Goal: Task Accomplishment & Management: Use online tool/utility

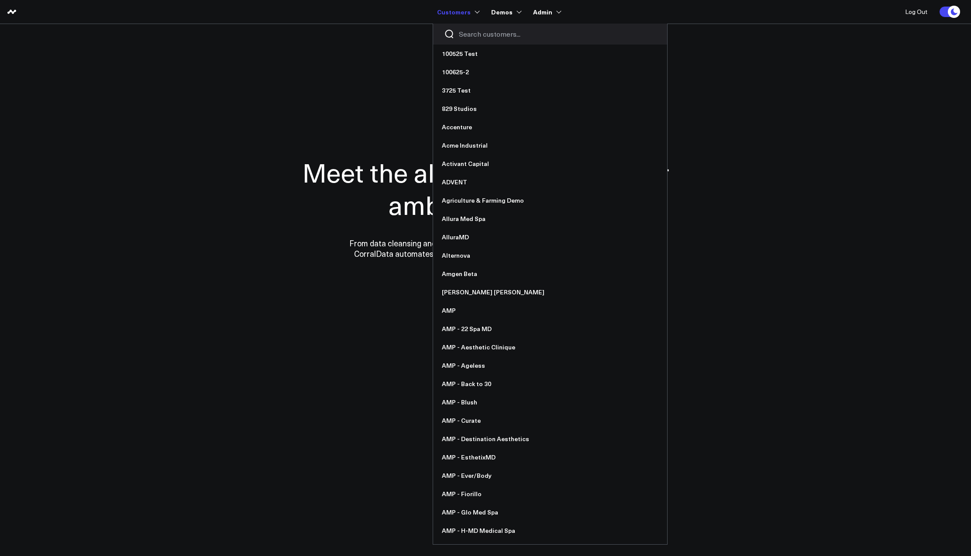
click at [463, 13] on link "Customers" at bounding box center [457, 12] width 41 height 16
click at [464, 30] on input "Search customers input" at bounding box center [557, 34] width 197 height 10
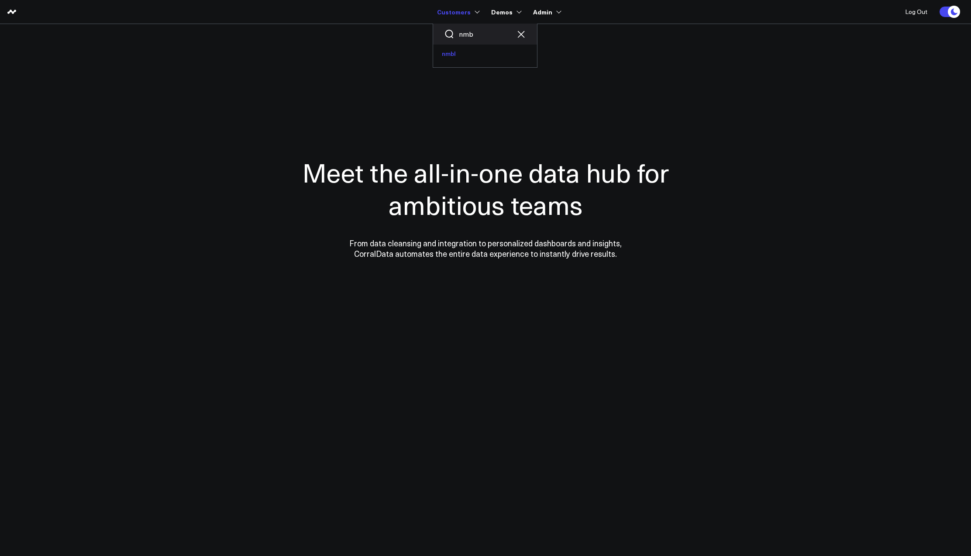
type input "nmb"
click at [450, 52] on link "nmbl" at bounding box center [485, 54] width 104 height 18
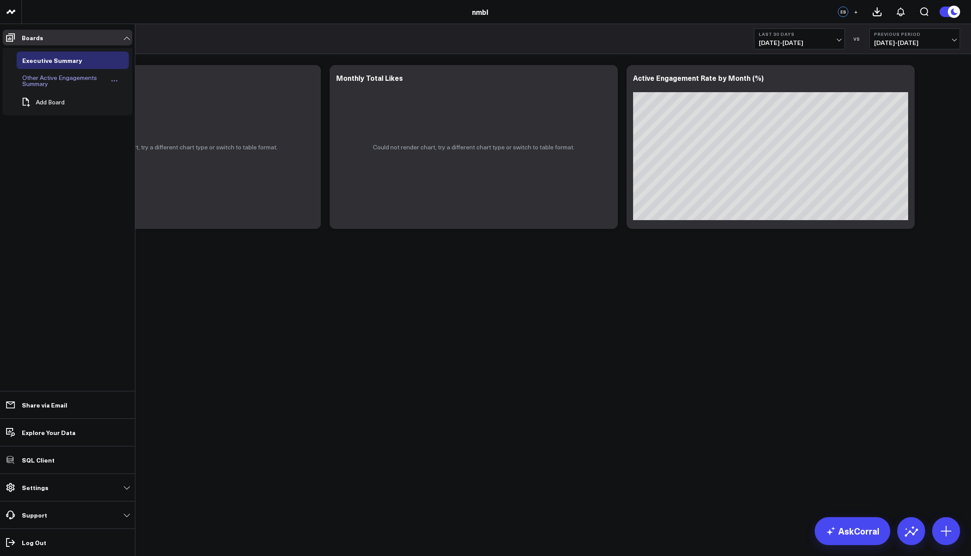
click at [72, 75] on div "Other Active Engagements Summary" at bounding box center [64, 80] width 89 height 17
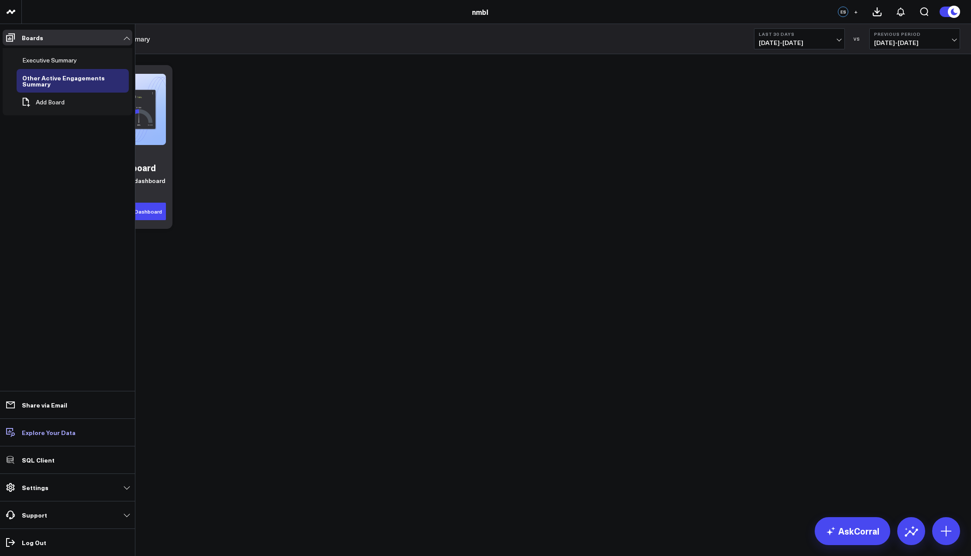
click at [47, 433] on p "Explore Your Data" at bounding box center [49, 432] width 54 height 7
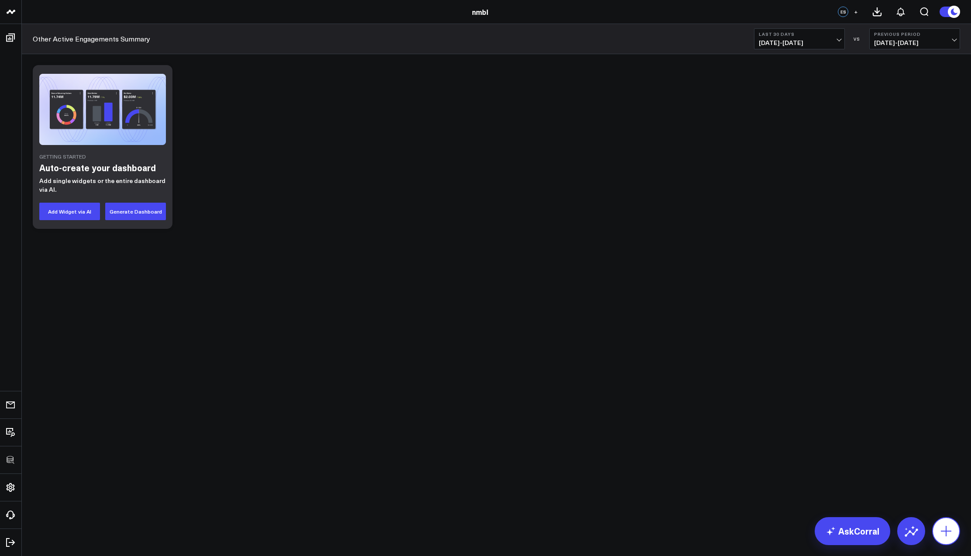
click at [942, 531] on icon at bounding box center [946, 531] width 14 height 14
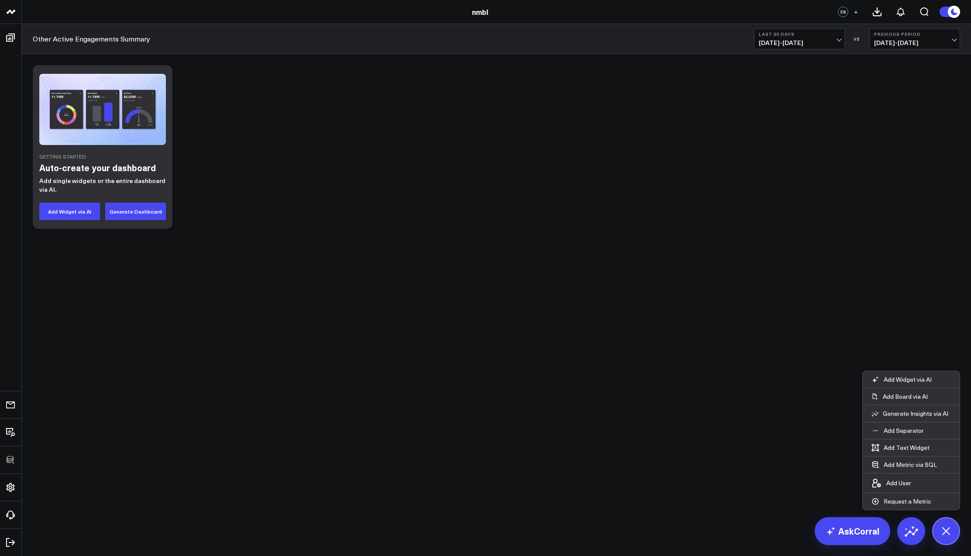
drag, startPoint x: 658, startPoint y: 414, endPoint x: 265, endPoint y: 387, distance: 393.4
click at [637, 409] on body "100525 Test 100625-2 3725 Test 829 Studios Accenture Acme Industrial Activant C…" at bounding box center [485, 278] width 971 height 556
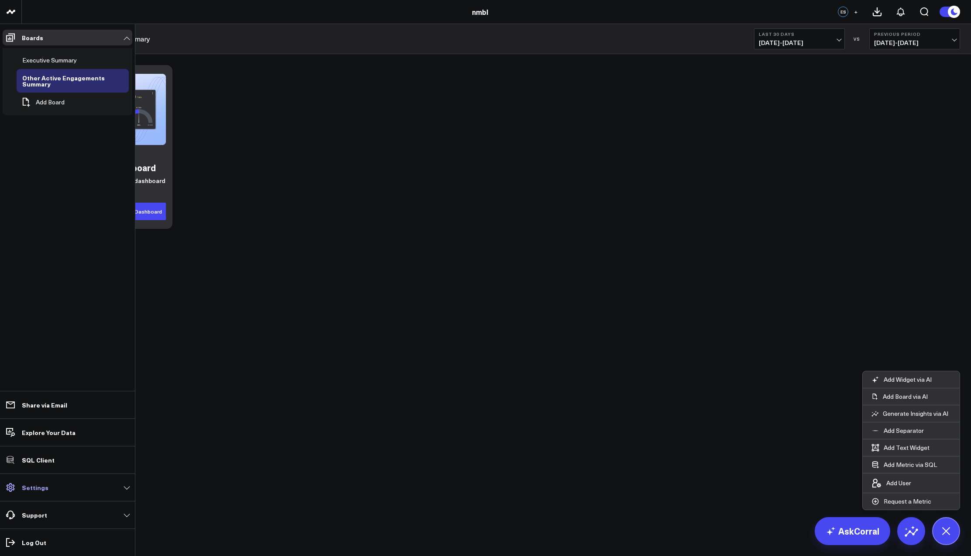
click at [20, 488] on link "Settings" at bounding box center [68, 487] width 130 height 16
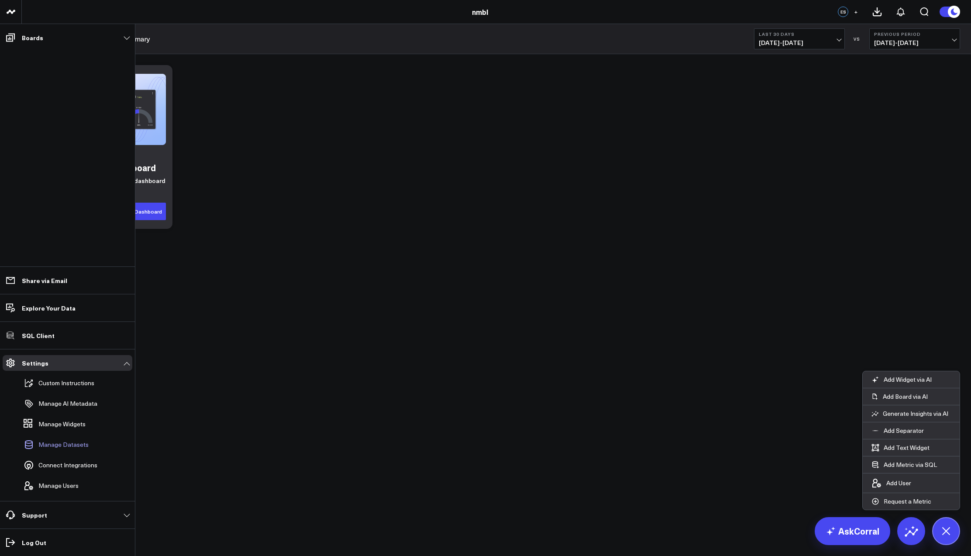
click at [62, 445] on span "Manage Datasets" at bounding box center [63, 444] width 50 height 7
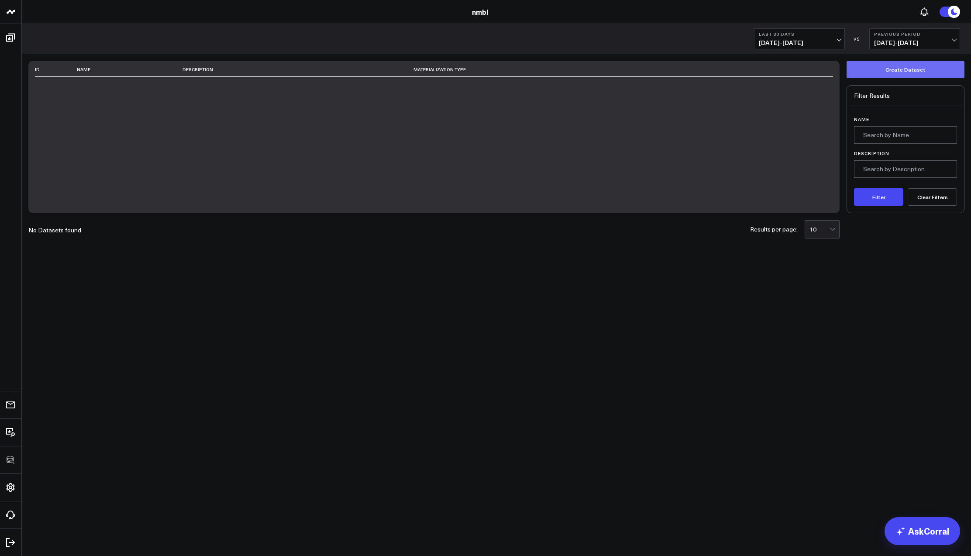
click at [903, 72] on button "Create Dataset" at bounding box center [906, 69] width 118 height 17
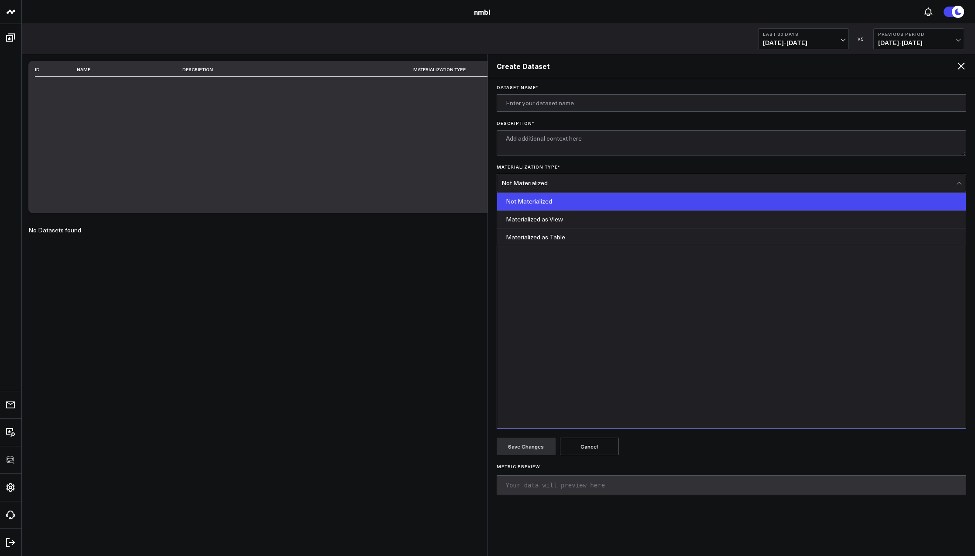
click at [582, 186] on div "Not Materialized" at bounding box center [729, 182] width 455 height 7
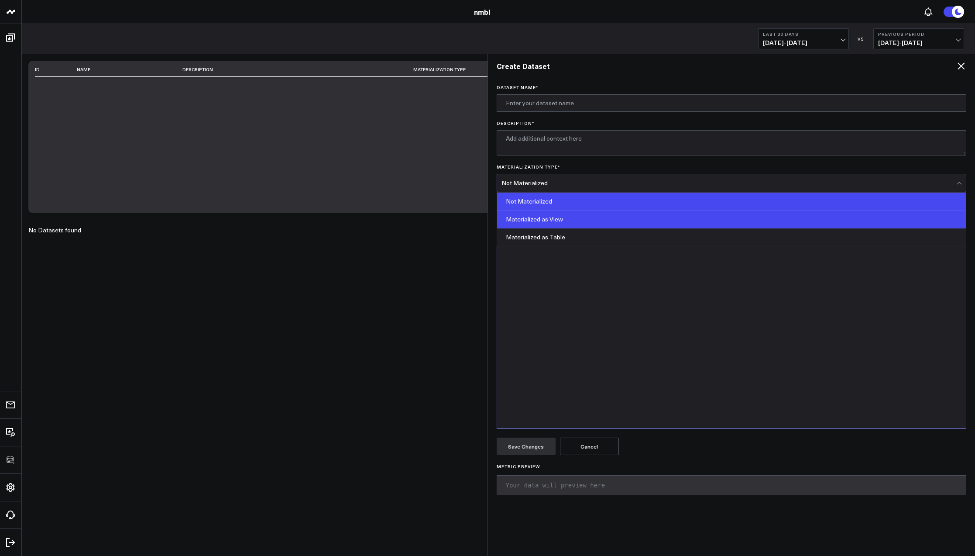
click at [565, 213] on div "Materialized as View" at bounding box center [731, 219] width 469 height 18
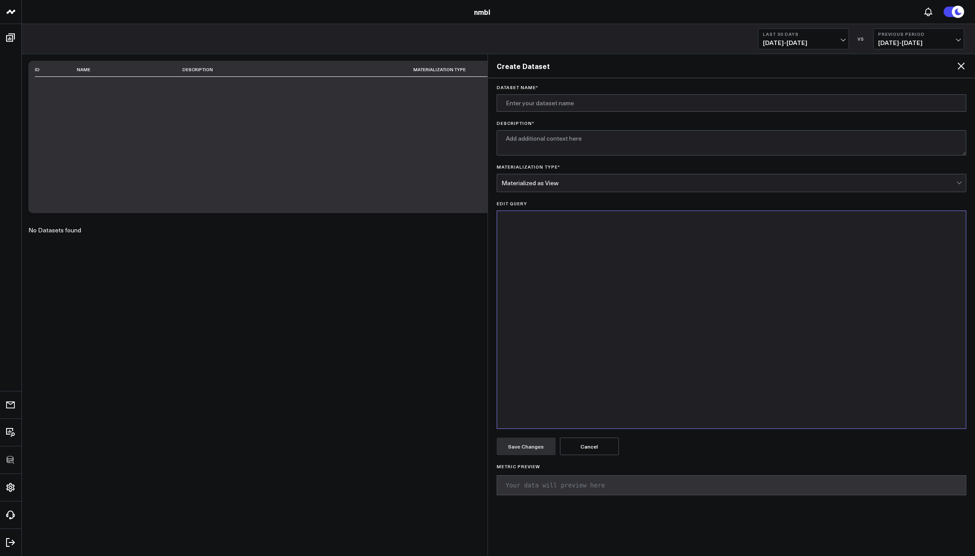
click at [568, 186] on div "Materialized as View" at bounding box center [729, 182] width 455 height 17
click at [571, 183] on div "Materialized as View" at bounding box center [729, 182] width 455 height 7
click at [964, 69] on icon at bounding box center [961, 65] width 7 height 7
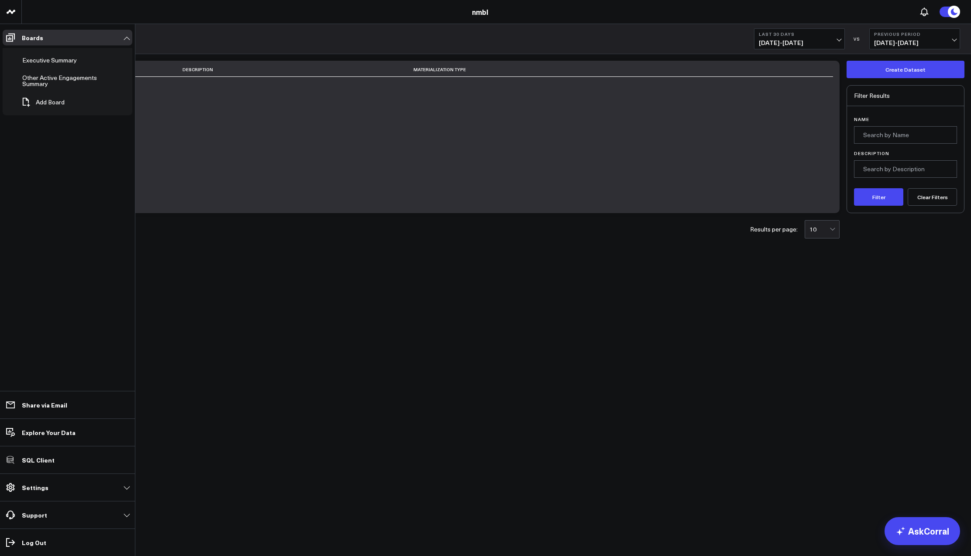
click at [33, 484] on p "Settings" at bounding box center [35, 487] width 27 height 7
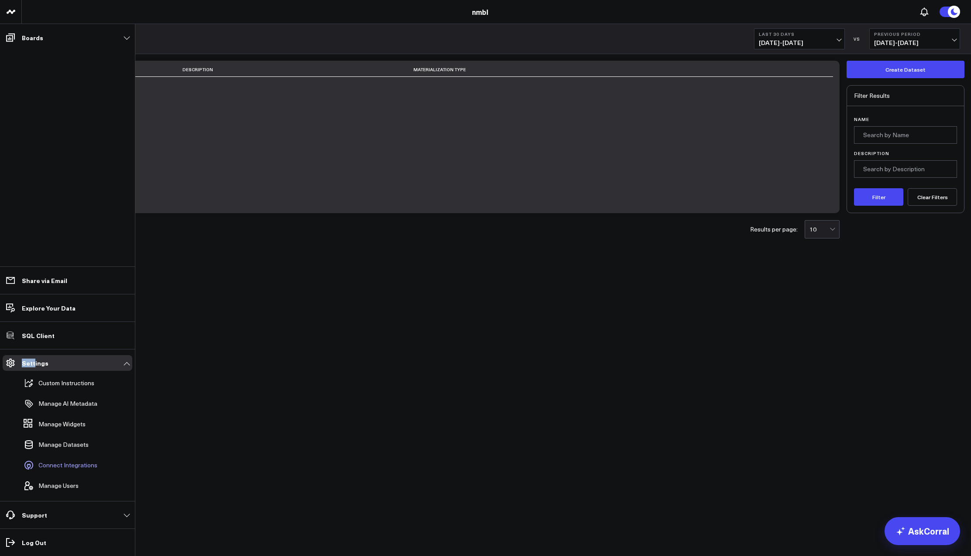
click at [55, 462] on span "Connect Integrations" at bounding box center [67, 464] width 59 height 7
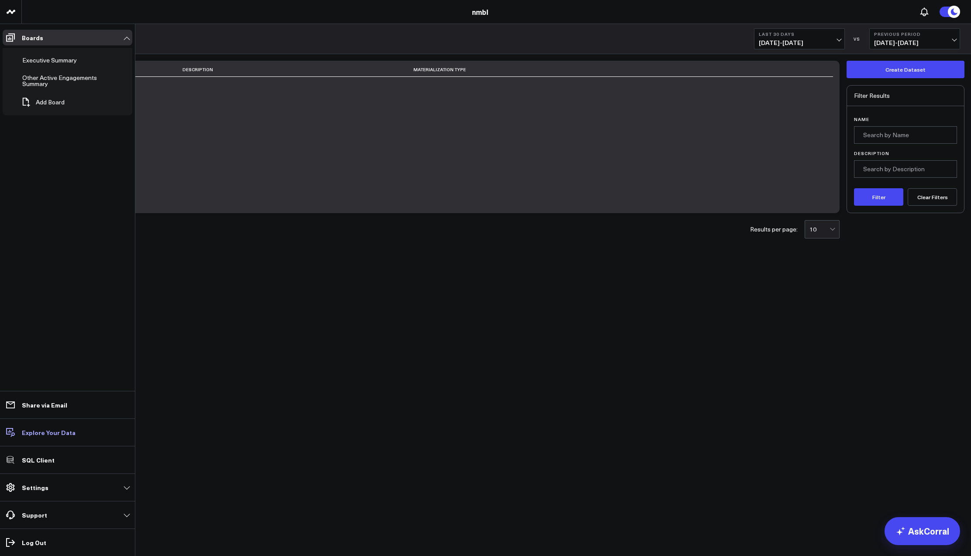
click at [41, 435] on p "Explore Your Data" at bounding box center [49, 432] width 54 height 7
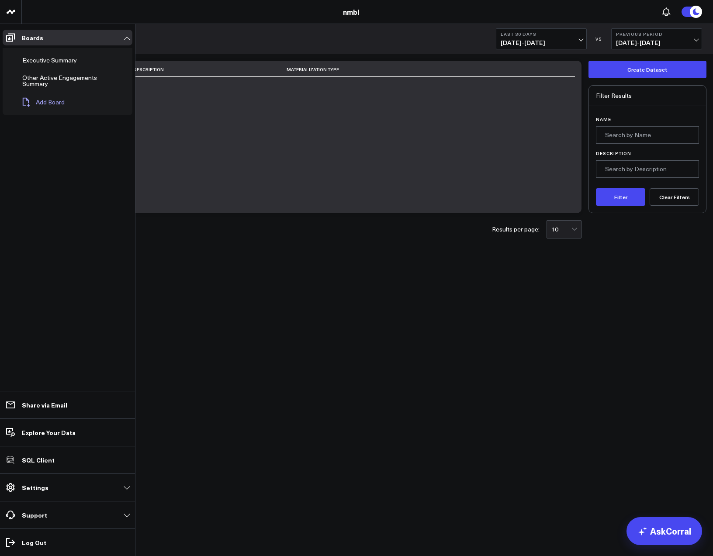
click at [48, 99] on span "Add Board" at bounding box center [50, 102] width 29 height 7
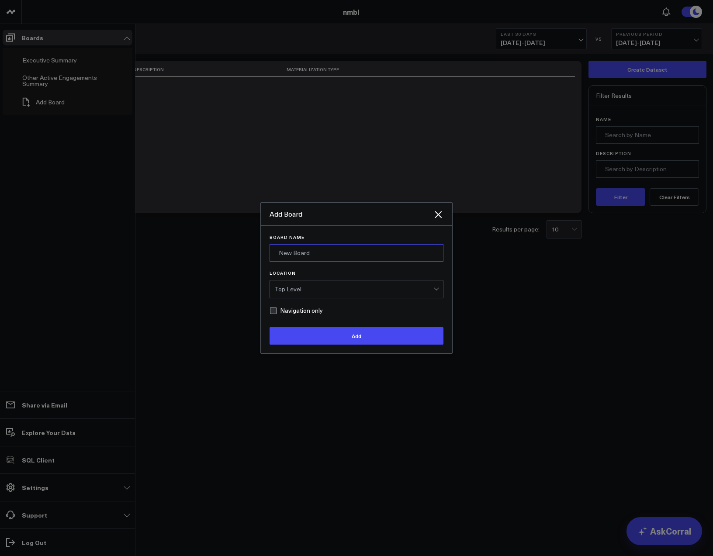
click at [304, 256] on input "Board Name" at bounding box center [356, 252] width 174 height 17
type input "Instagram Review"
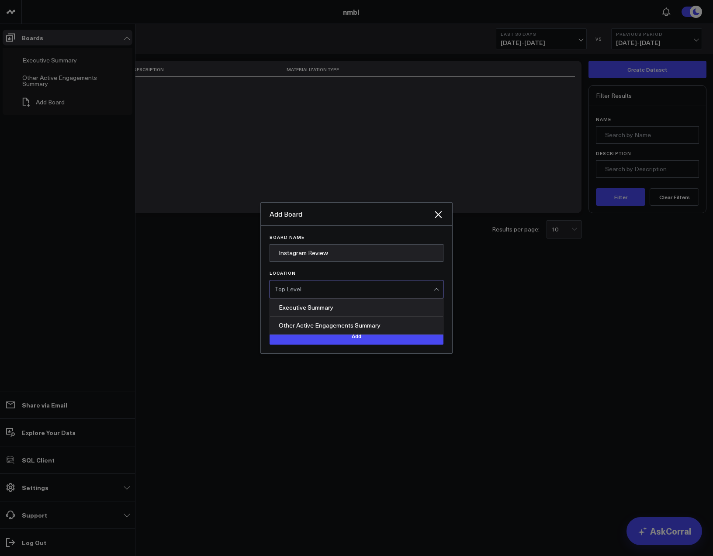
click at [317, 289] on div "Top Level" at bounding box center [353, 289] width 159 height 7
click at [338, 268] on form "Board Name Instagram Review Location Executive Summary, 1 of 2. 2 results avail…" at bounding box center [356, 289] width 174 height 110
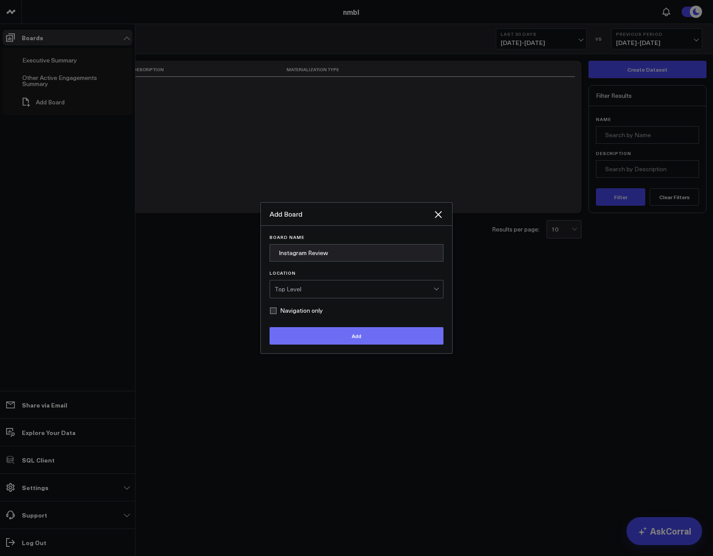
click at [349, 337] on button "Add" at bounding box center [356, 335] width 174 height 17
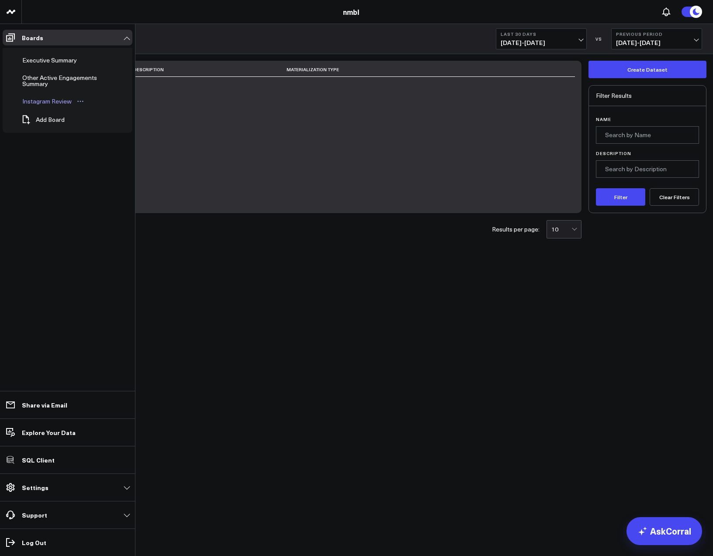
click at [56, 100] on div "Instagram Review" at bounding box center [47, 101] width 54 height 10
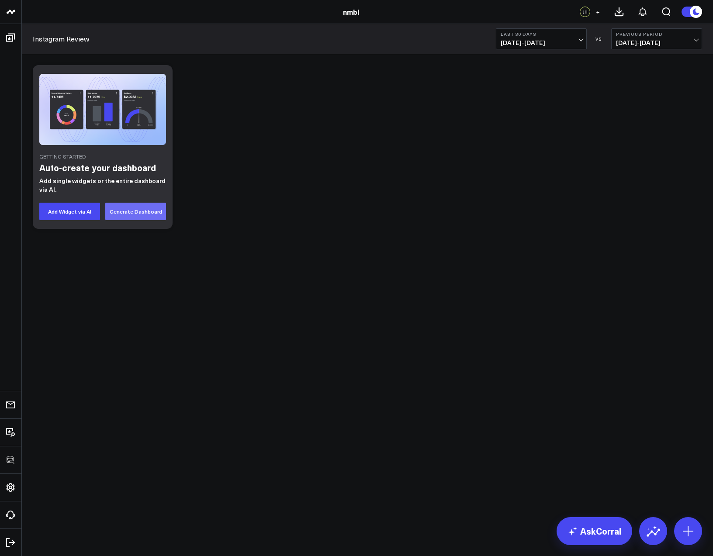
click at [149, 212] on button "Generate Dashboard" at bounding box center [135, 211] width 61 height 17
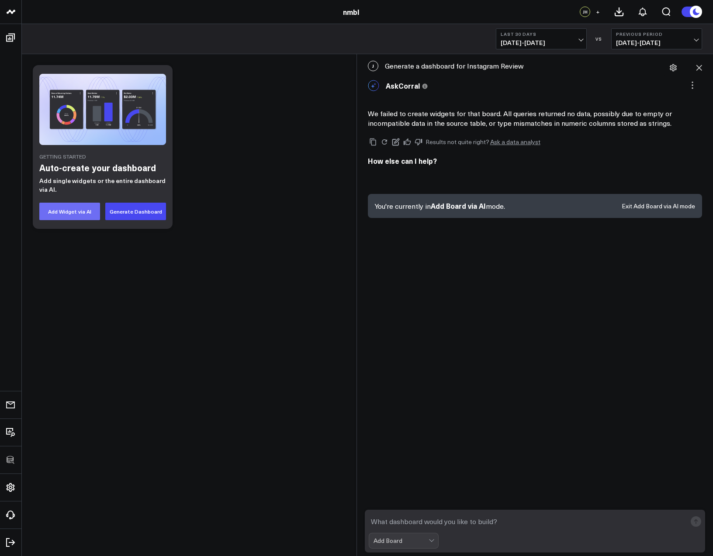
click at [79, 210] on button "Add Widget via AI" at bounding box center [69, 211] width 61 height 17
click at [412, 523] on textarea at bounding box center [527, 521] width 318 height 16
click at [379, 522] on textarea "avtice engagement rate" at bounding box center [527, 521] width 318 height 16
click at [465, 524] on textarea "actice engagement rate" at bounding box center [527, 521] width 318 height 16
type textarea "actice engagement rate by month"
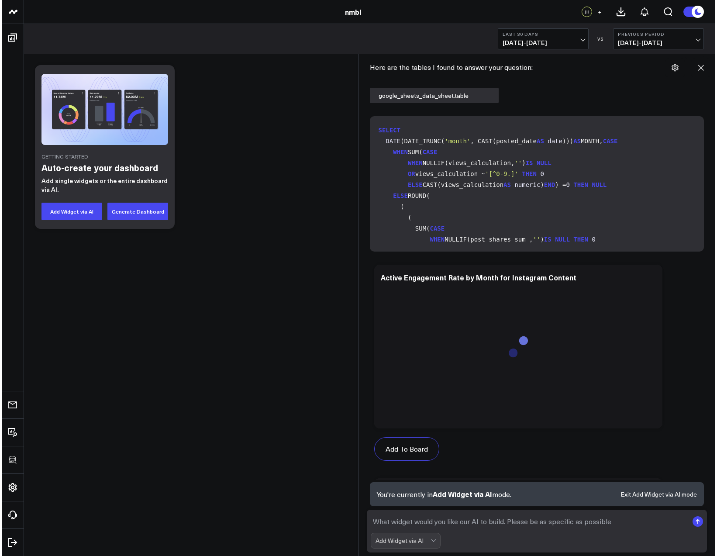
scroll to position [494, 0]
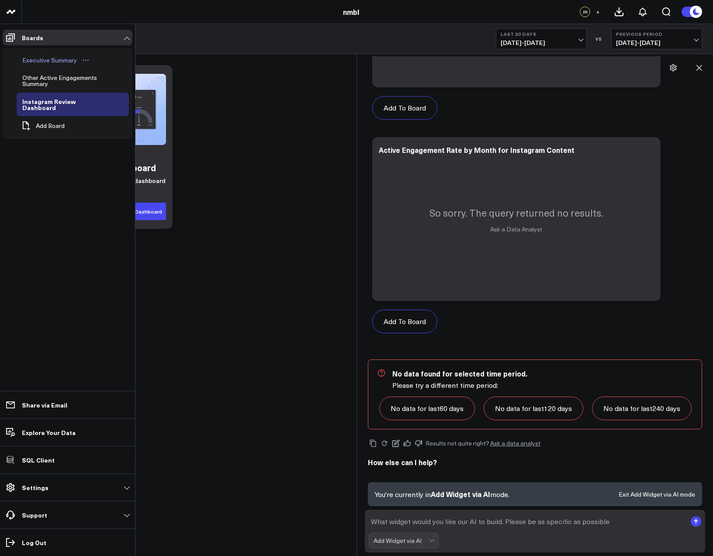
click at [53, 59] on div "Executive Summary" at bounding box center [49, 60] width 59 height 10
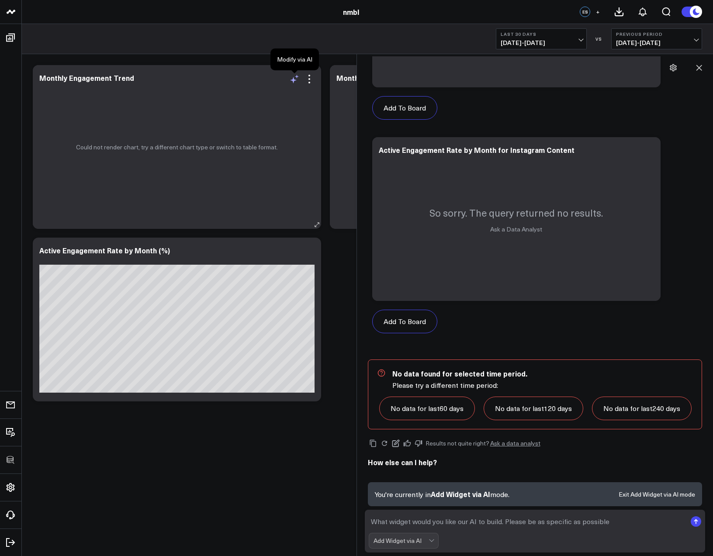
click at [295, 83] on icon at bounding box center [294, 79] width 10 height 10
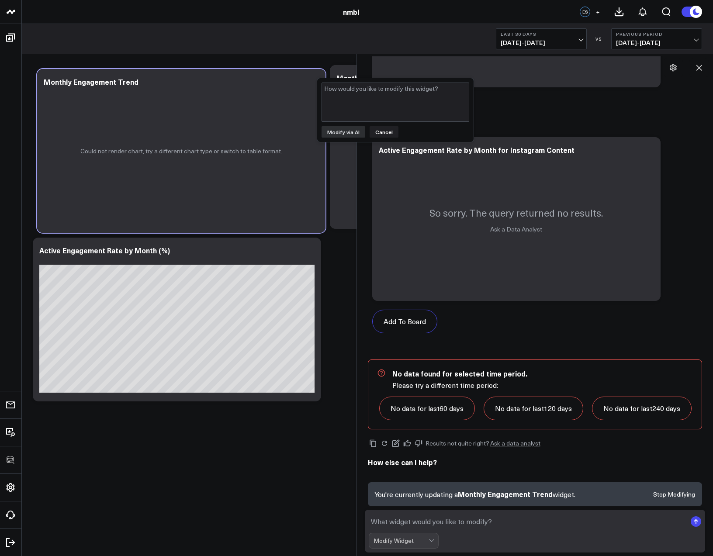
click at [331, 248] on div "Modify via AI Copy link to widget Ask support Remove Create linked copy Executi…" at bounding box center [367, 233] width 678 height 345
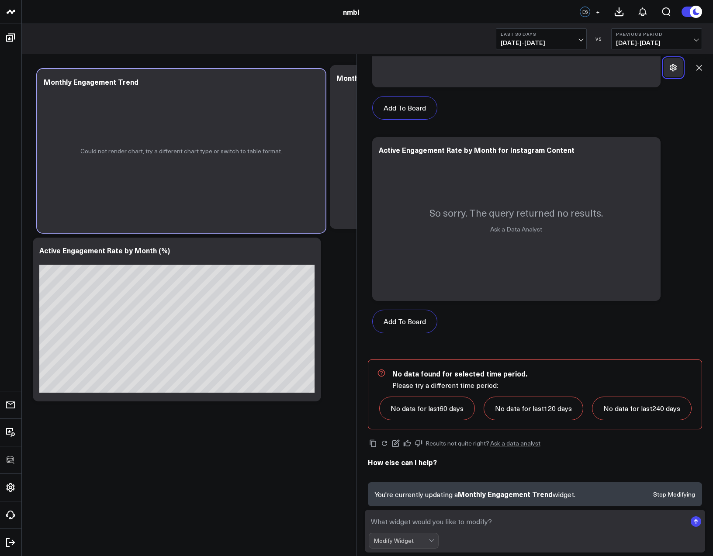
click at [671, 69] on icon at bounding box center [672, 67] width 7 height 7
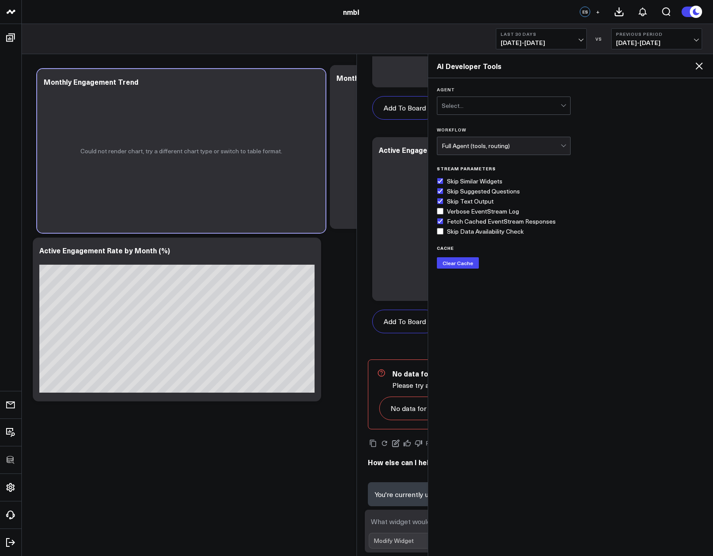
scroll to position [461, 0]
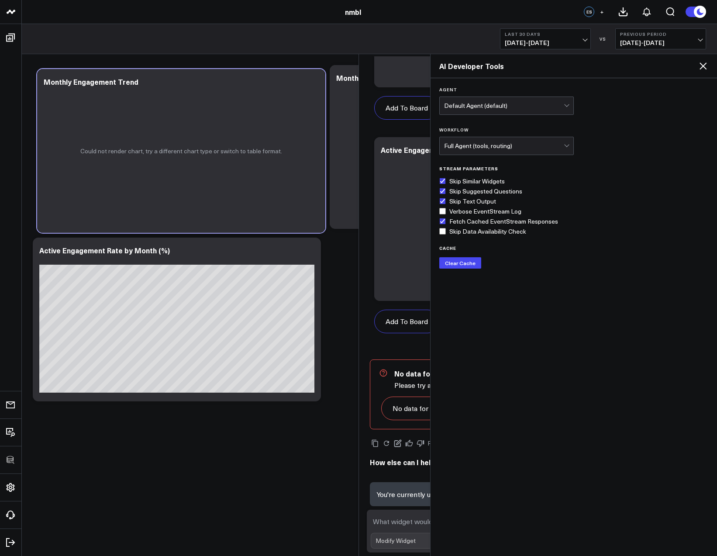
click at [704, 65] on icon at bounding box center [703, 66] width 10 height 10
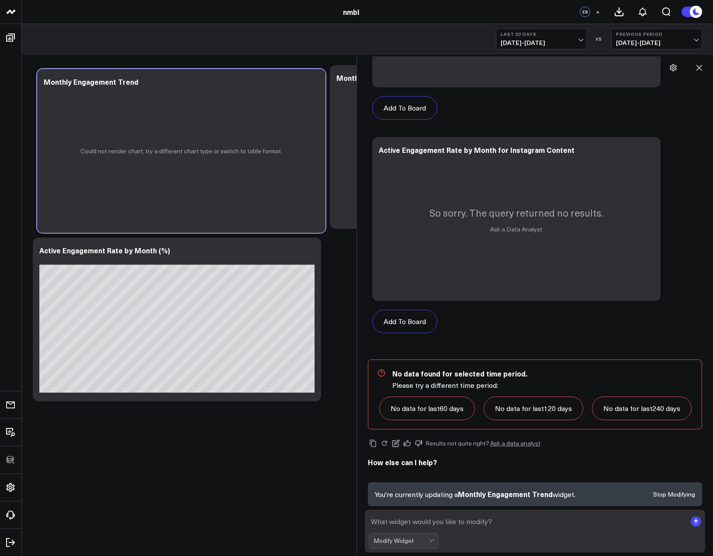
scroll to position [494, 0]
click at [699, 70] on icon at bounding box center [698, 67] width 9 height 9
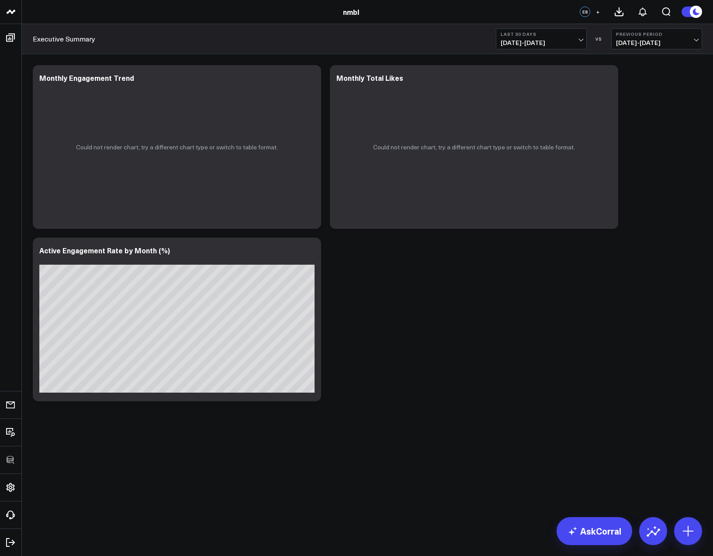
scroll to position [470, 0]
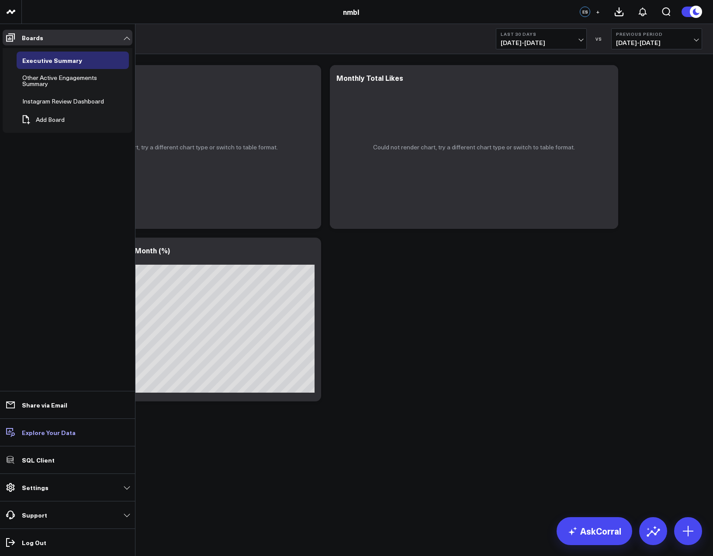
click at [45, 436] on p "Explore Your Data" at bounding box center [49, 432] width 54 height 7
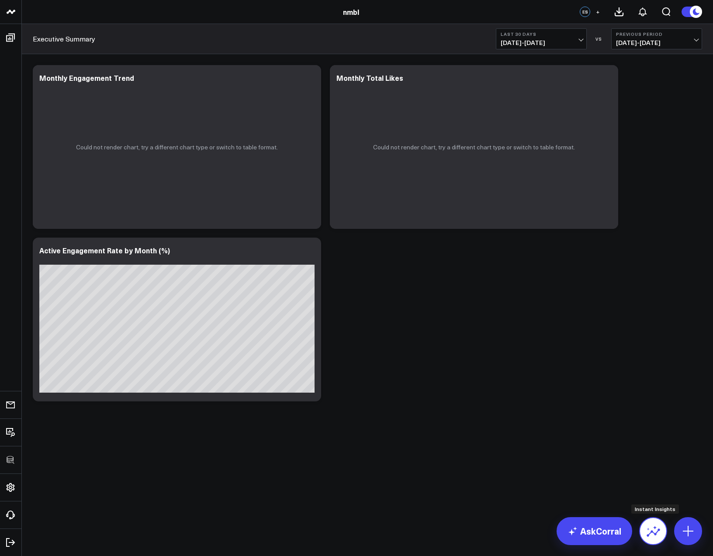
click at [651, 531] on icon at bounding box center [653, 532] width 14 height 8
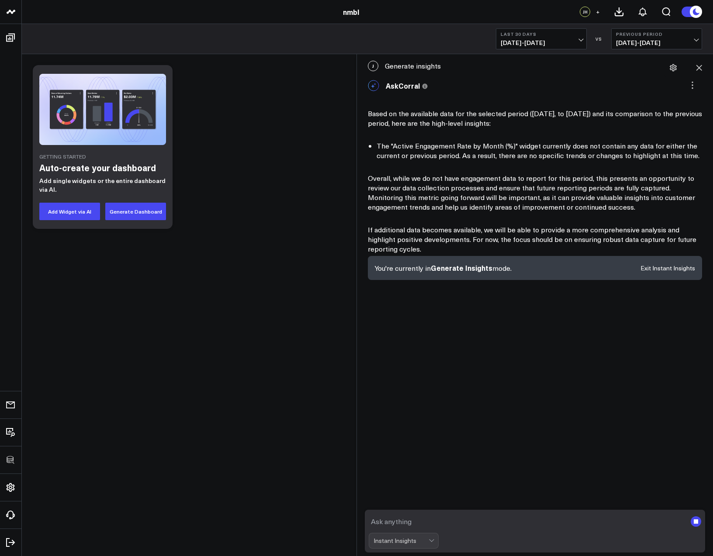
click at [652, 268] on button "Exit Instant Insights" at bounding box center [667, 268] width 55 height 6
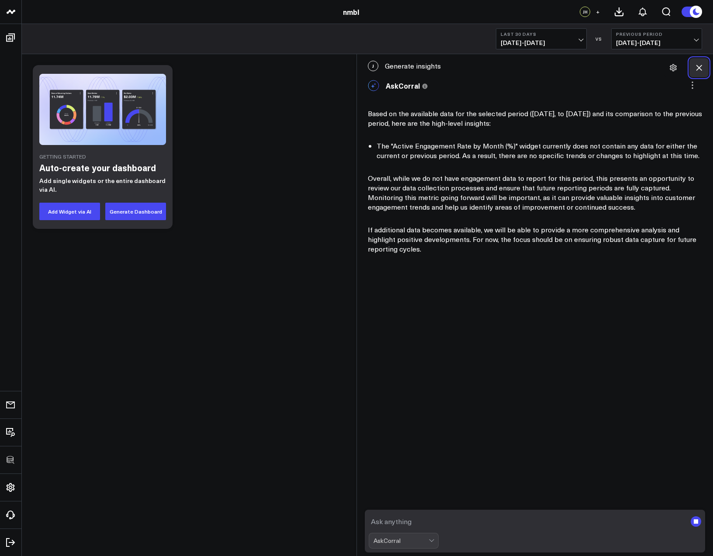
click at [700, 65] on icon at bounding box center [699, 68] width 6 height 6
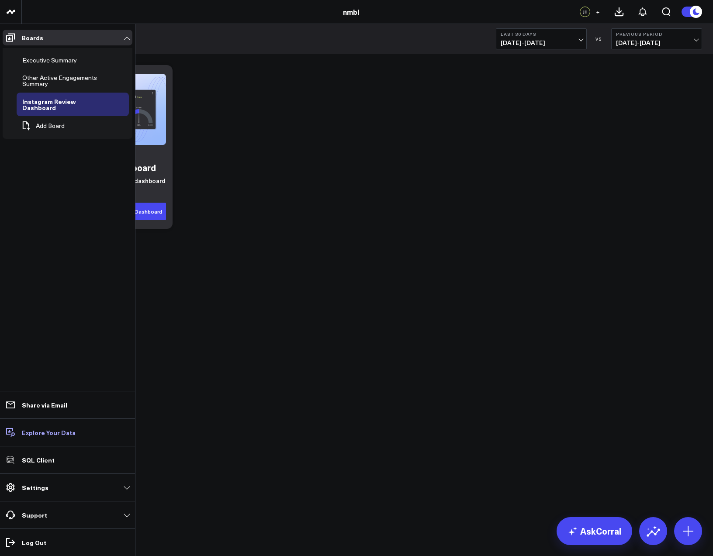
click at [42, 433] on p "Explore Your Data" at bounding box center [49, 432] width 54 height 7
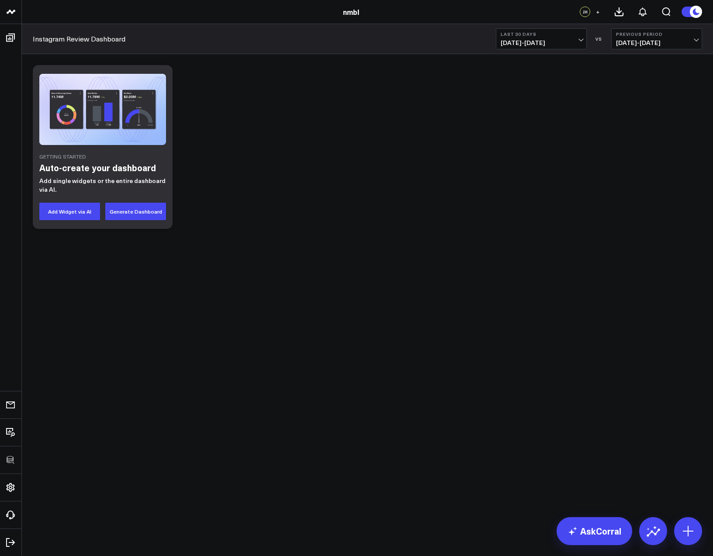
click at [351, 14] on link "nmbl" at bounding box center [351, 12] width 16 height 10
